Goal: Transaction & Acquisition: Subscribe to service/newsletter

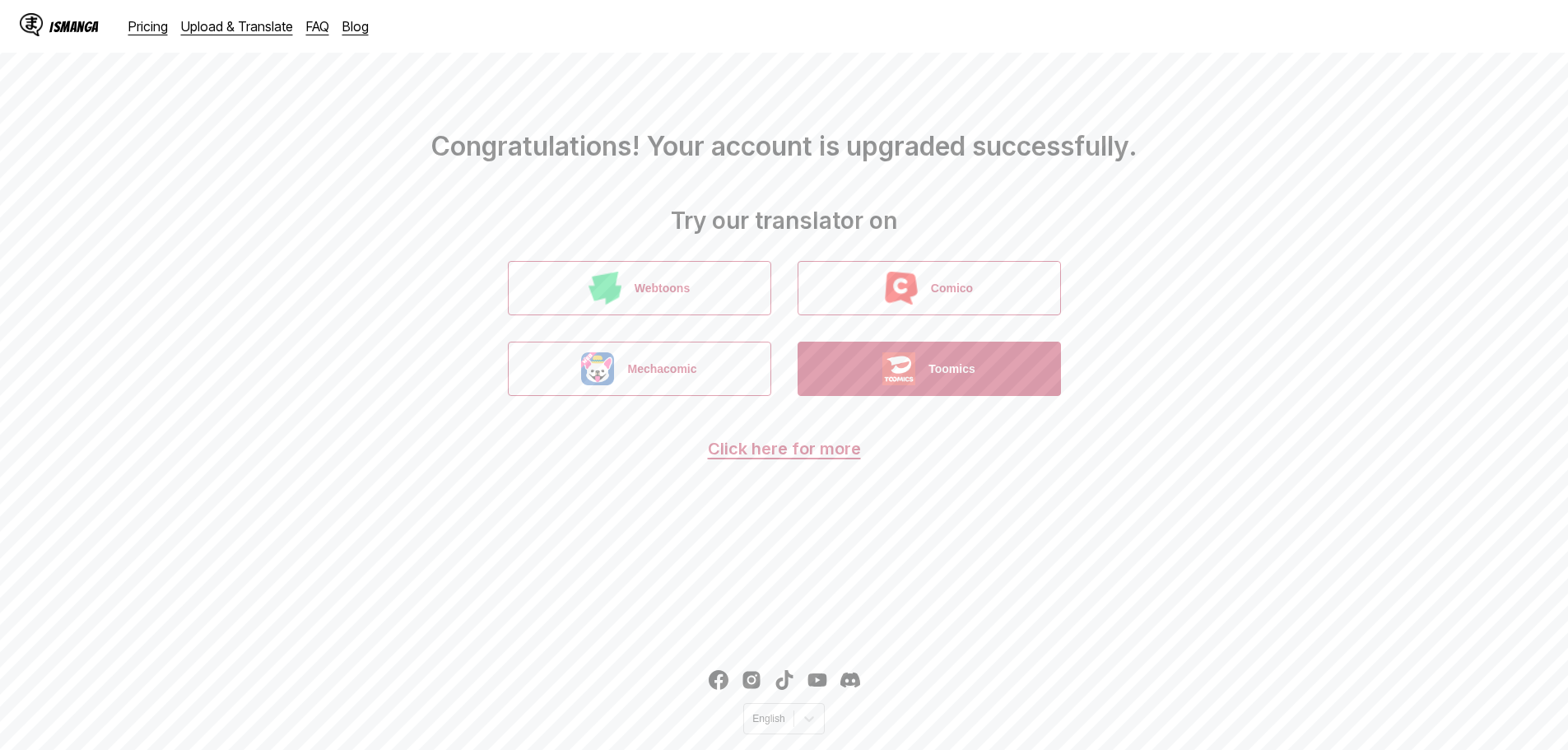
drag, startPoint x: 925, startPoint y: 451, endPoint x: 915, endPoint y: 390, distance: 61.8
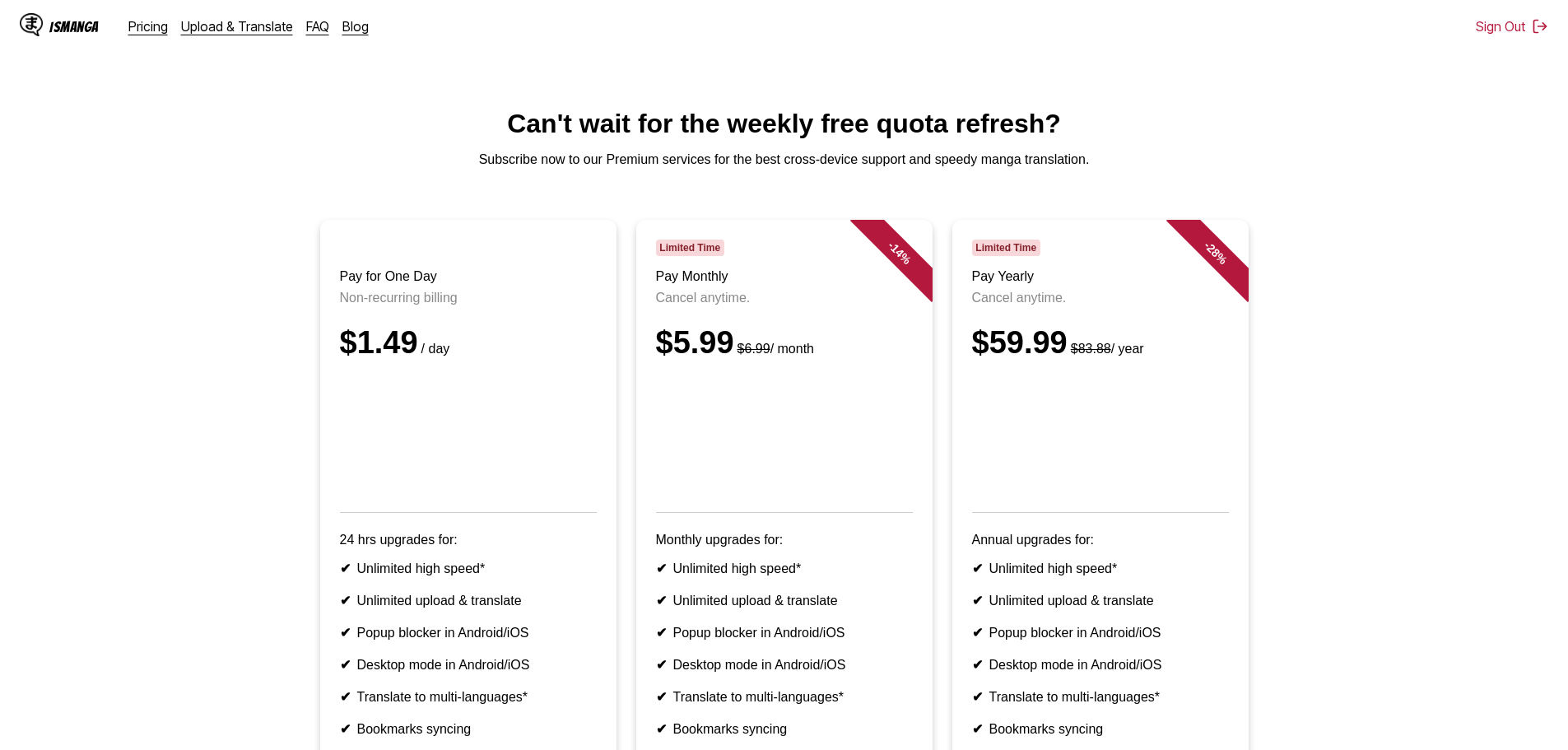
click at [60, 29] on div "IsManga" at bounding box center [74, 26] width 49 height 15
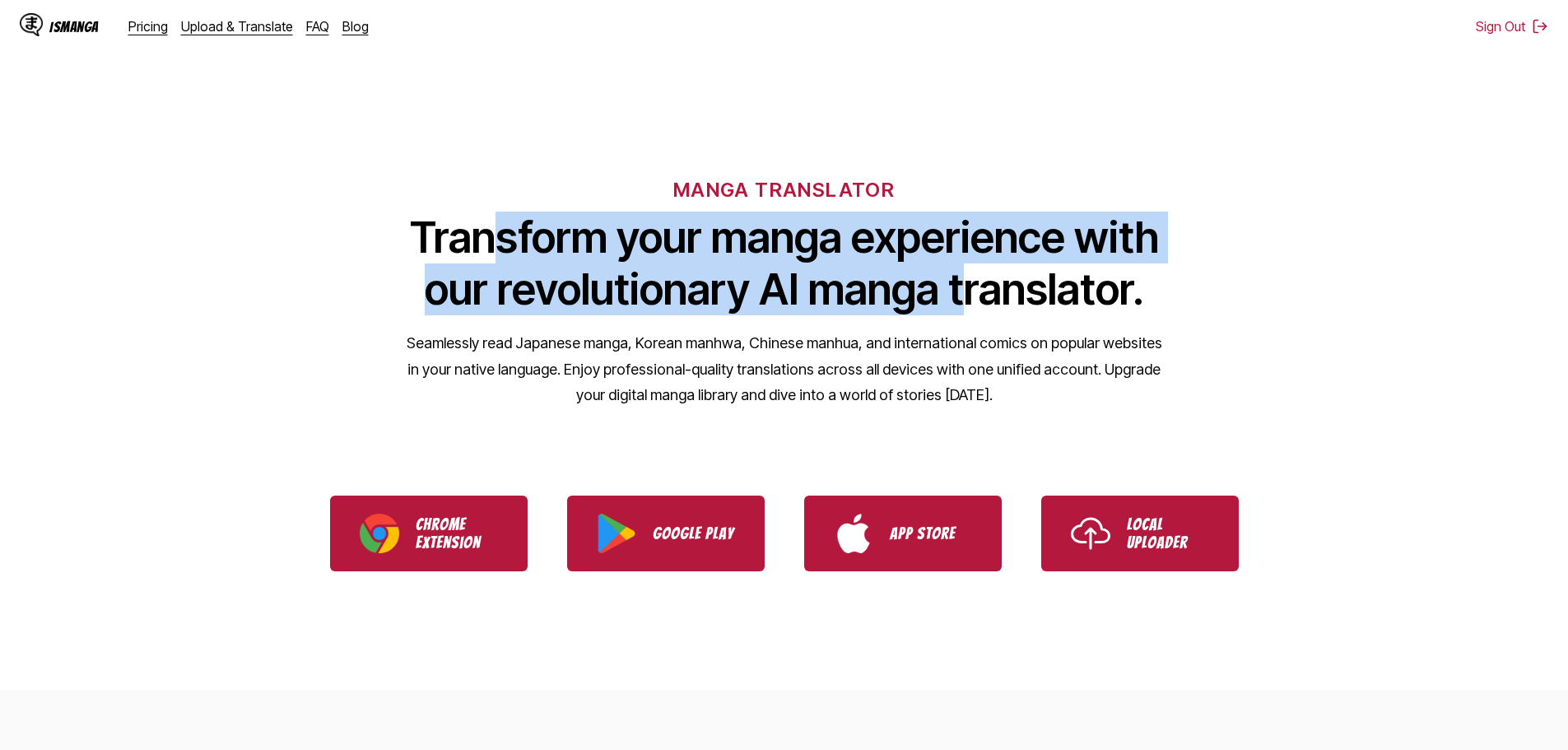
drag, startPoint x: 488, startPoint y: 252, endPoint x: 967, endPoint y: 319, distance: 483.7
click at [967, 319] on div "MANGA TRANSLATOR Transform your manga experience with our revolutionary AI mang…" at bounding box center [784, 265] width 1568 height 314
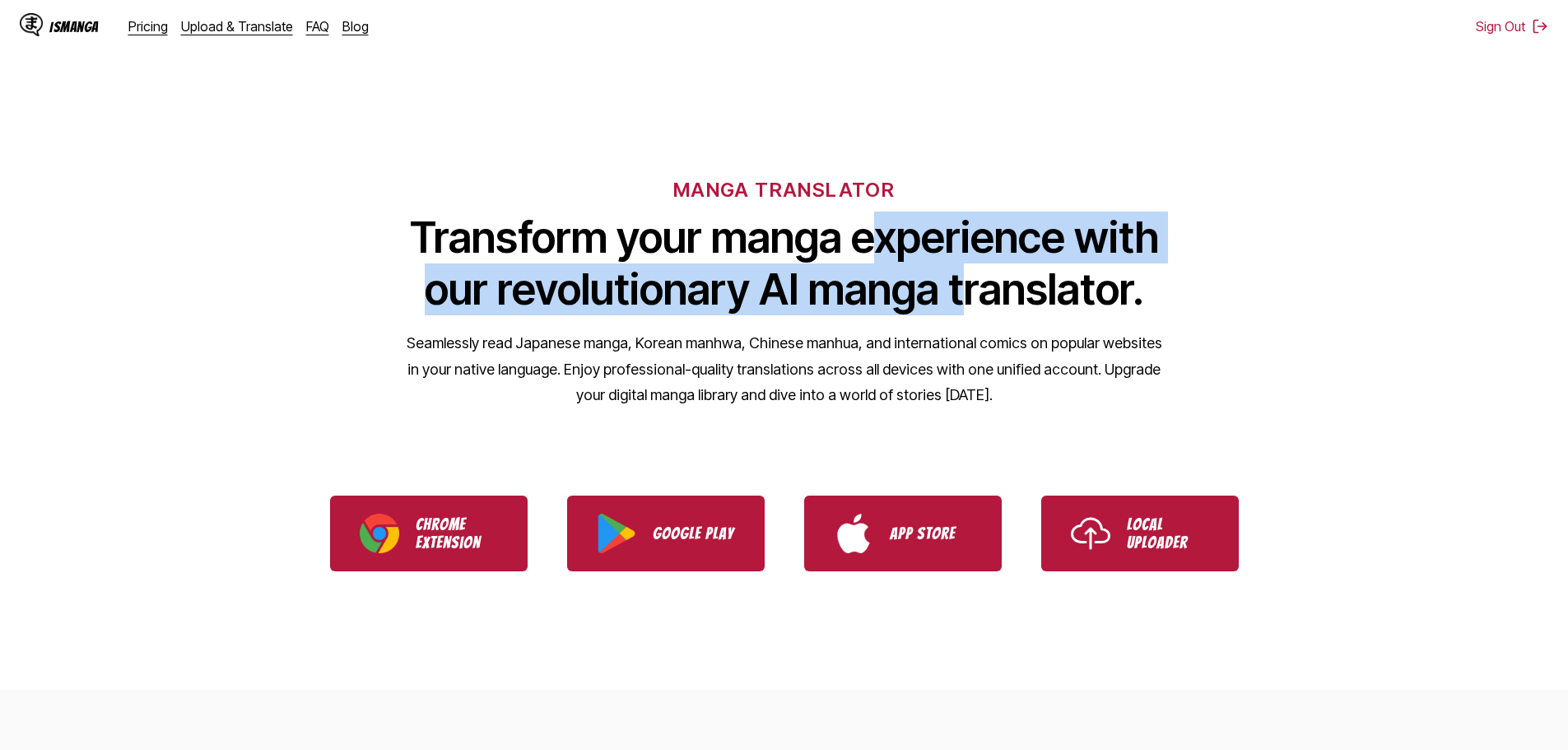
drag, startPoint x: 961, startPoint y: 319, endPoint x: 883, endPoint y: 233, distance: 116.1
click at [883, 233] on div "MANGA TRANSLATOR Transform your manga experience with our revolutionary AI mang…" at bounding box center [784, 265] width 1568 height 314
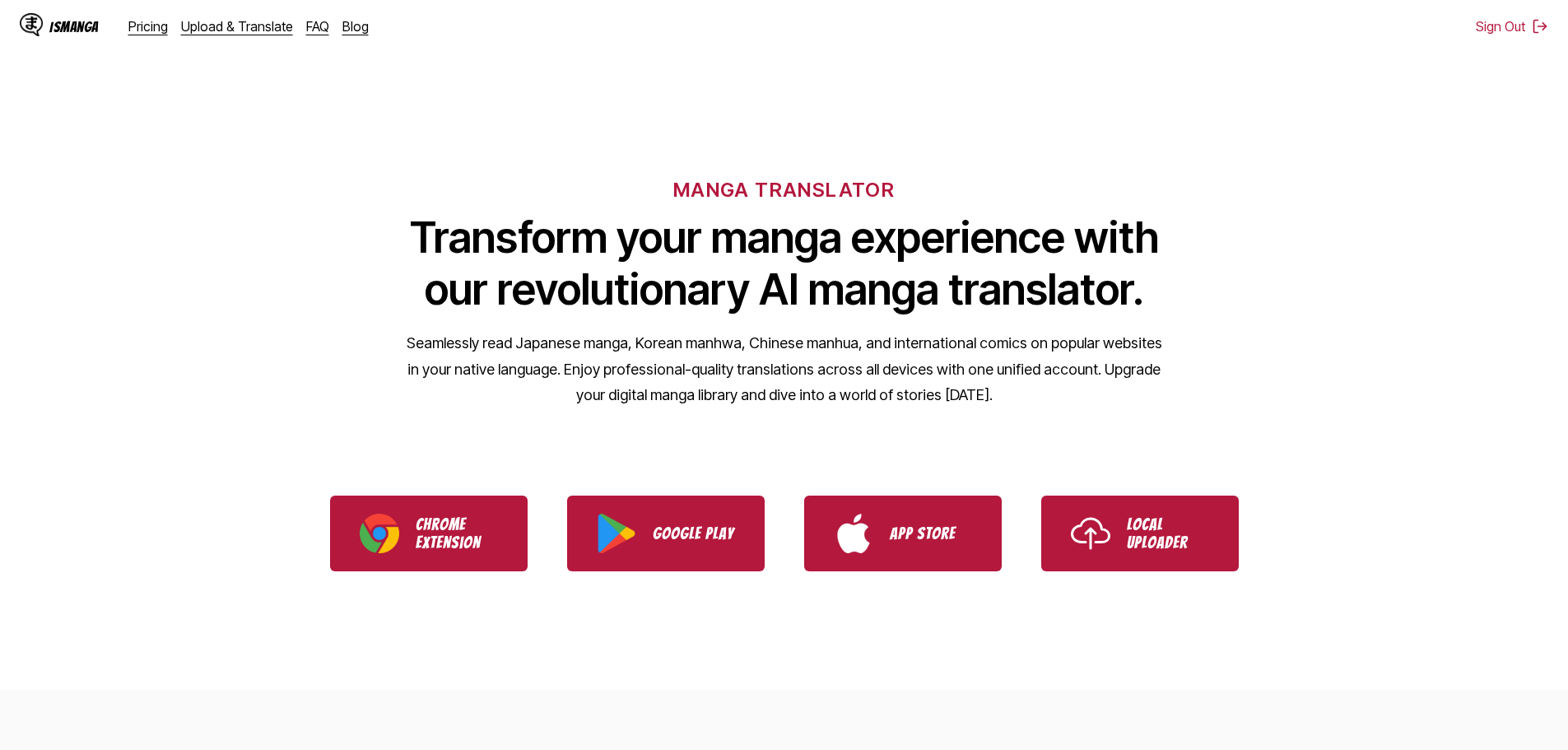
click at [732, 249] on h1 "Transform your manga experience with our revolutionary AI manga translator." at bounding box center [785, 263] width 758 height 104
click at [148, 32] on link "Pricing" at bounding box center [148, 26] width 39 height 16
